Goal: Transaction & Acquisition: Purchase product/service

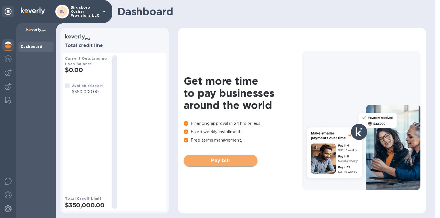
click at [221, 164] on span "Pay bill" at bounding box center [221, 160] width 65 height 7
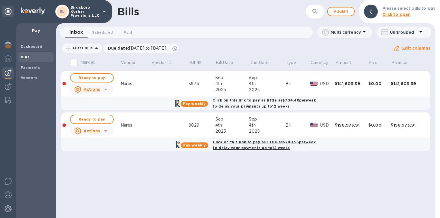
click at [74, 64] on input "Mark all" at bounding box center [74, 62] width 12 height 12
click at [75, 63] on input "Mark all" at bounding box center [74, 62] width 12 height 12
checkbox input "true"
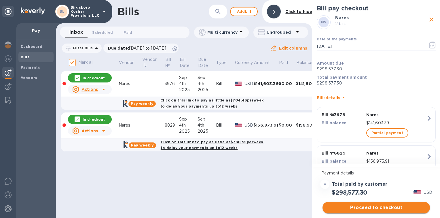
click at [375, 208] on span "Proceed to checkout" at bounding box center [376, 207] width 98 height 7
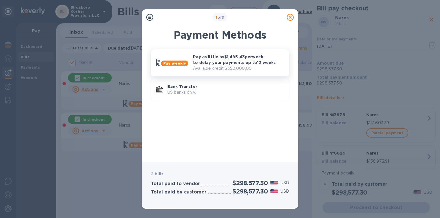
click at [191, 63] on div "Pay as little as $1,485.43 per week to delay your payments up to 12 weeks Avail…" at bounding box center [239, 63] width 96 height 22
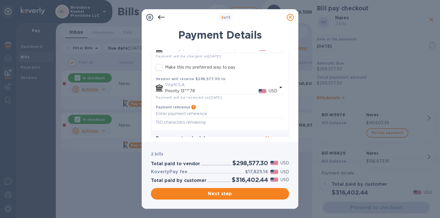
scroll to position [152, 0]
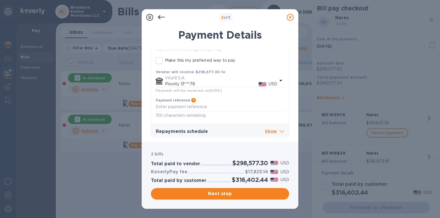
click at [274, 132] on p "Show" at bounding box center [274, 131] width 19 height 7
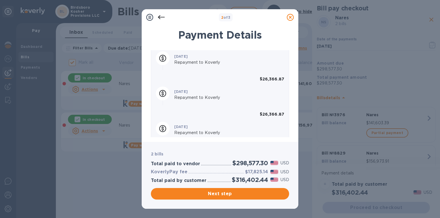
scroll to position [614, 0]
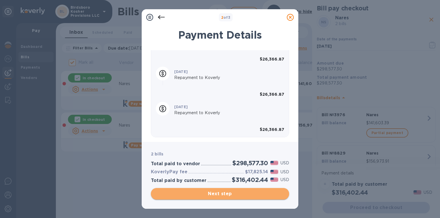
click at [214, 195] on span "Next step" at bounding box center [220, 193] width 129 height 7
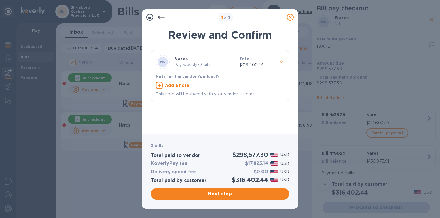
click at [280, 59] on div at bounding box center [282, 62] width 9 height 10
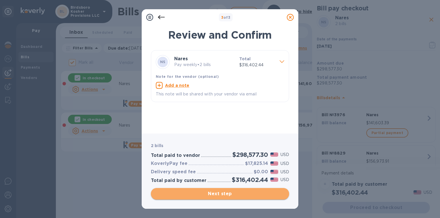
click at [219, 195] on span "Next step" at bounding box center [220, 193] width 129 height 7
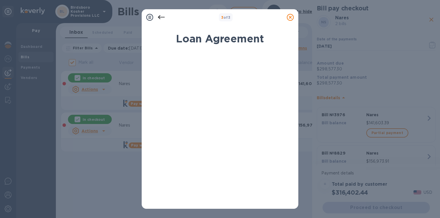
scroll to position [110, 0]
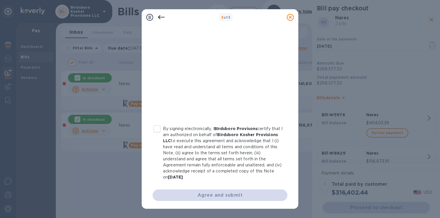
click at [158, 129] on input "By signing electronically, I BIrdsboro Provisons certify that I am authorized o…" at bounding box center [157, 129] width 12 height 12
checkbox input "true"
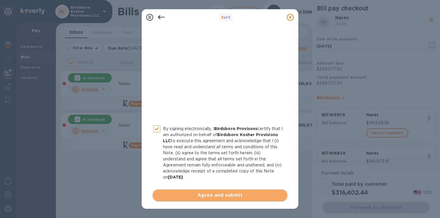
click at [221, 196] on span "Agree and submit" at bounding box center [220, 195] width 126 height 7
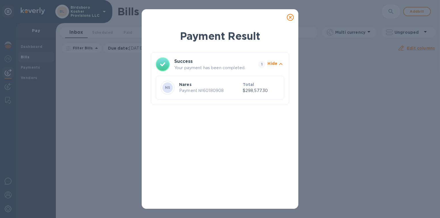
click at [171, 87] on div "NS" at bounding box center [168, 87] width 10 height 10
click at [289, 19] on icon at bounding box center [290, 17] width 7 height 7
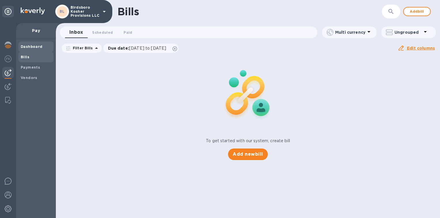
click at [30, 44] on b "Dashboard" at bounding box center [32, 46] width 22 height 4
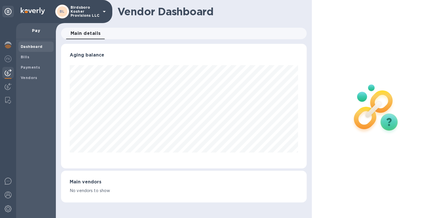
scroll to position [125, 246]
click at [31, 58] on span "Bills" at bounding box center [36, 57] width 31 height 6
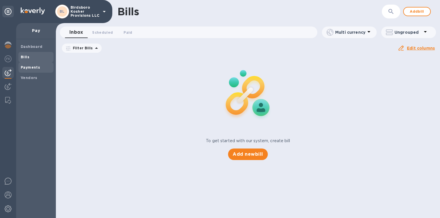
click at [28, 66] on b "Payments" at bounding box center [30, 67] width 19 height 4
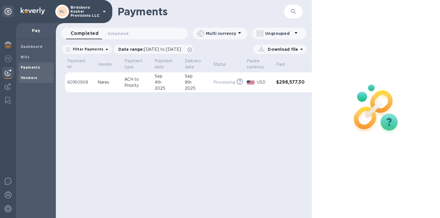
click at [27, 78] on b "Vendors" at bounding box center [29, 78] width 17 height 4
